Goal: Use online tool/utility: Utilize a website feature to perform a specific function

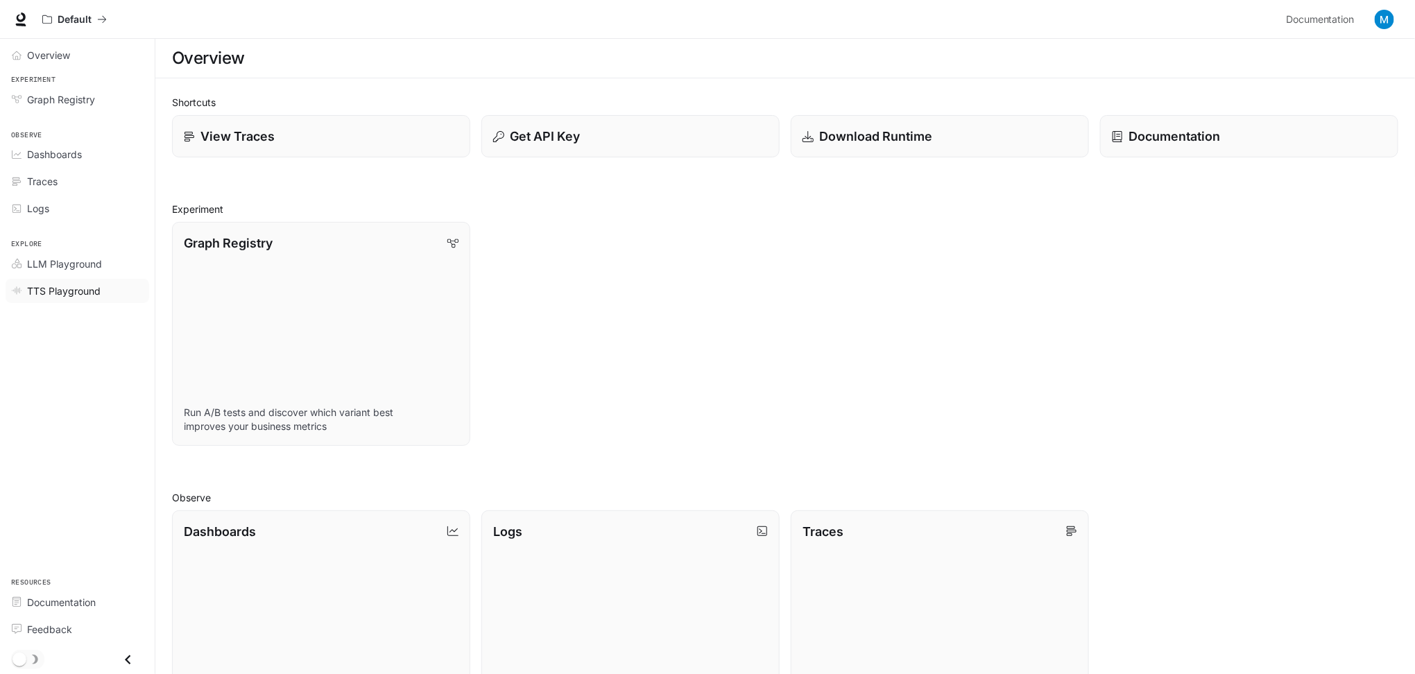
click at [106, 286] on div "TTS Playground" at bounding box center [85, 291] width 116 height 15
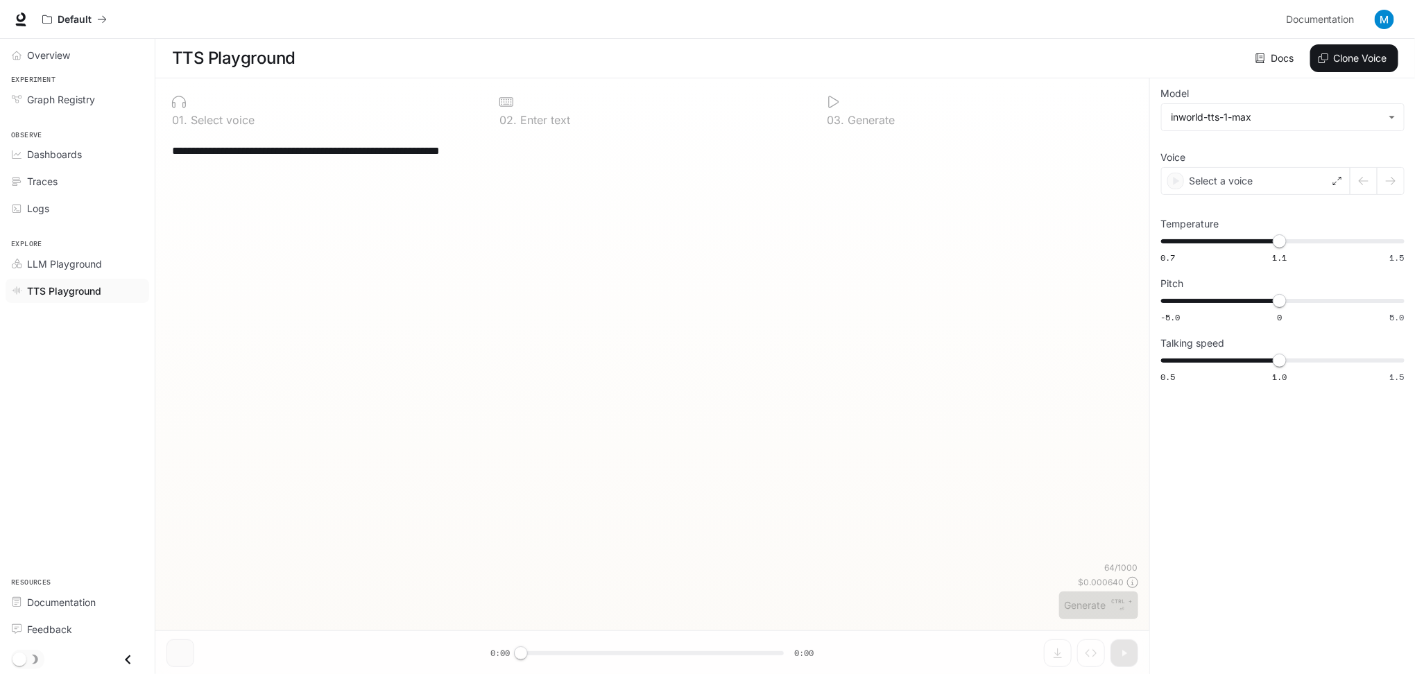
type input "****"
